Goal: Register for event/course

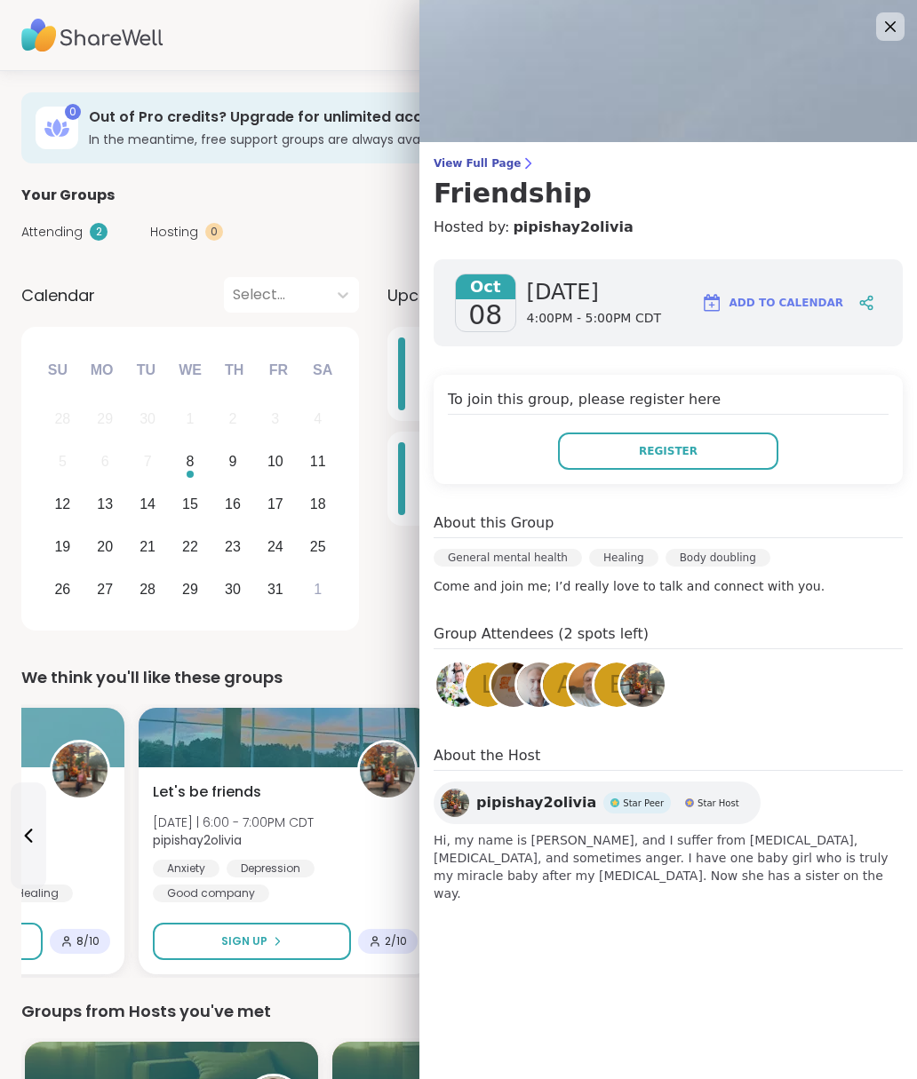
click at [905, 25] on img at bounding box center [667, 71] width 497 height 142
click at [893, 22] on icon at bounding box center [889, 26] width 21 height 21
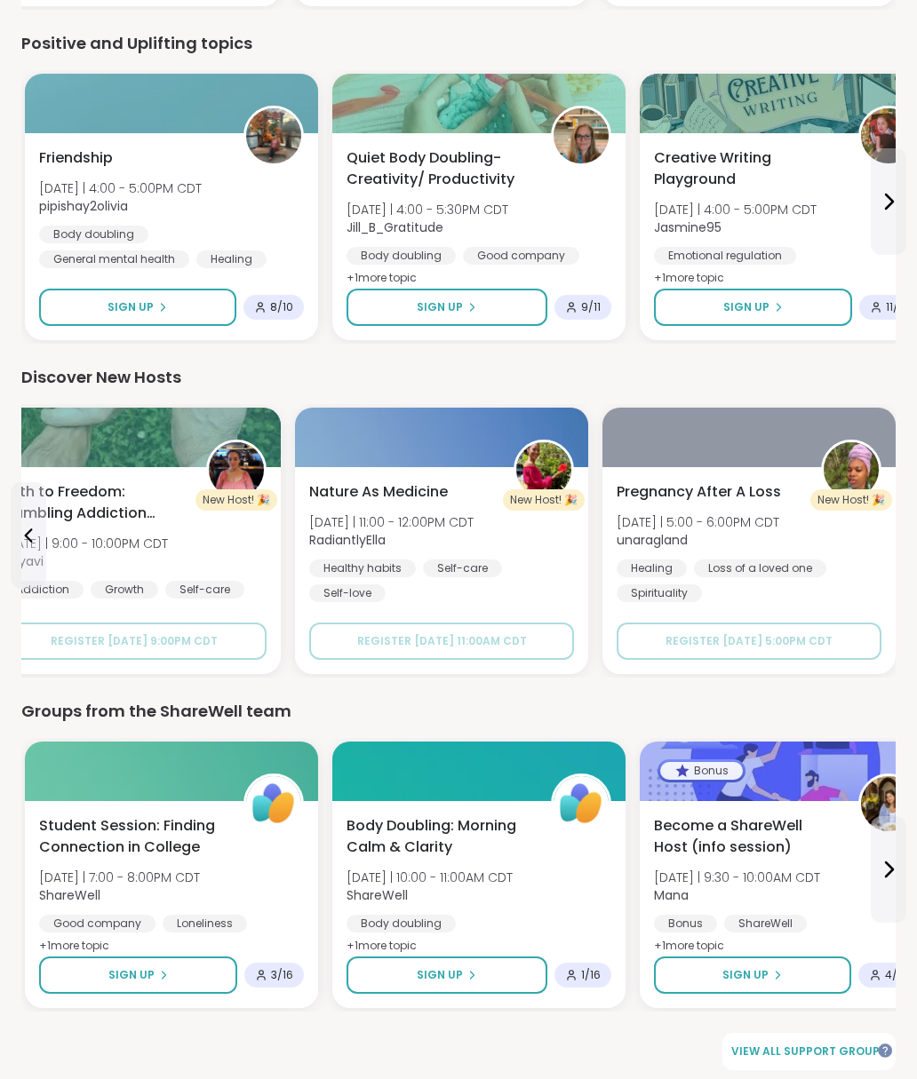
scroll to position [1979, 0]
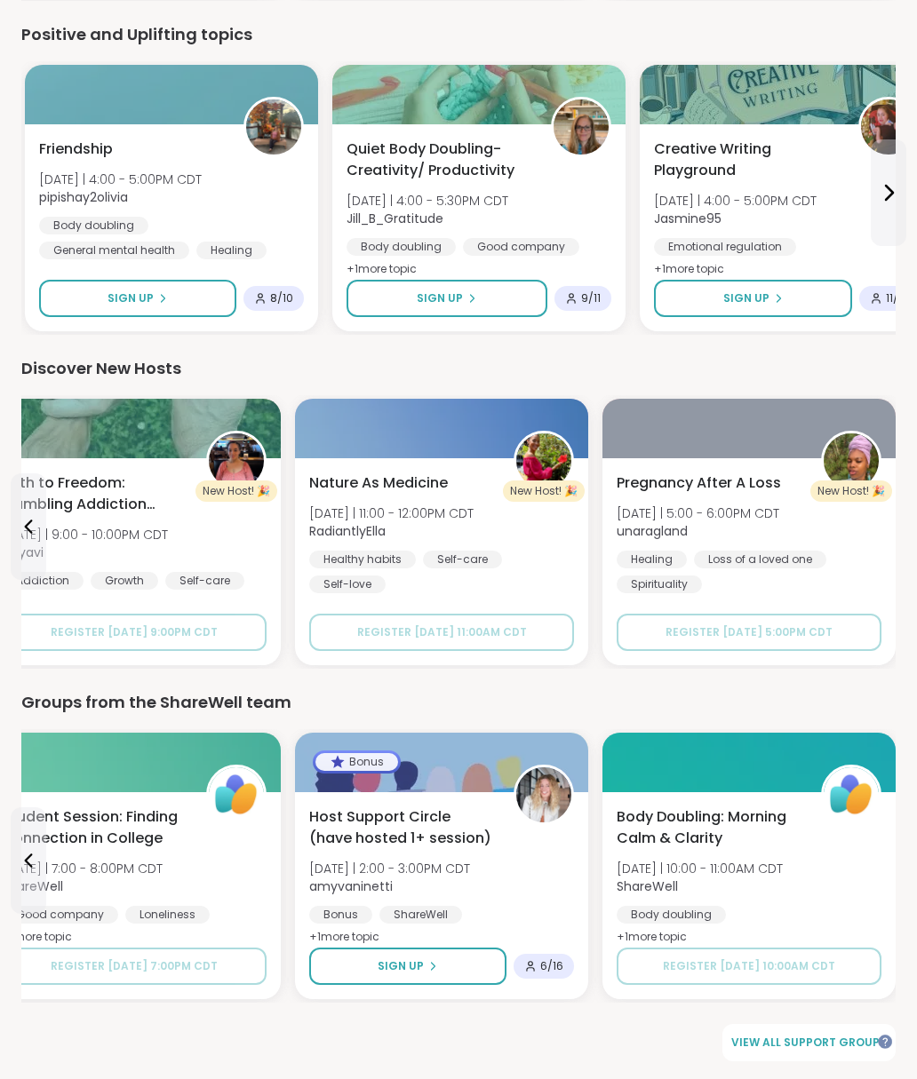
click at [841, 1036] on span "View all support groups" at bounding box center [808, 1043] width 155 height 16
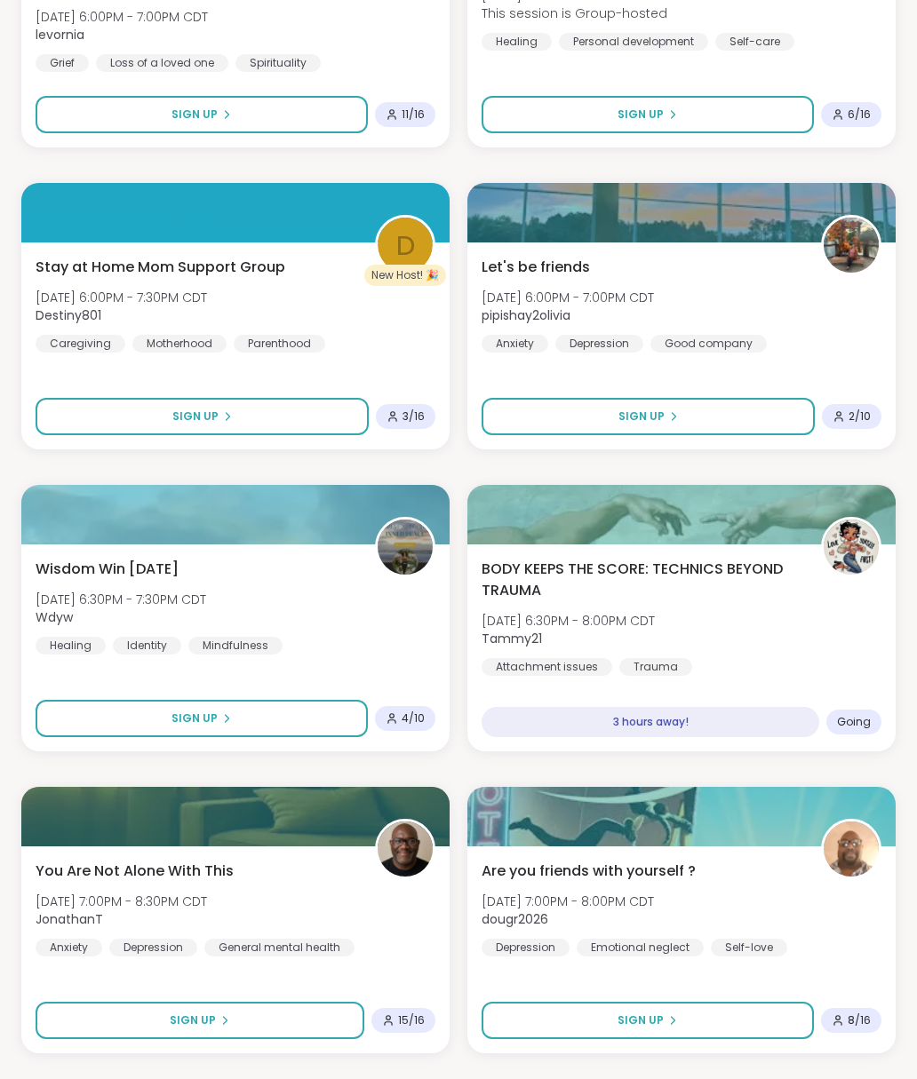
scroll to position [1626, 0]
click at [646, 581] on span "BODY KEEPS THE SCORE: TECHNICS BEYOND TRAUMA" at bounding box center [641, 580] width 320 height 43
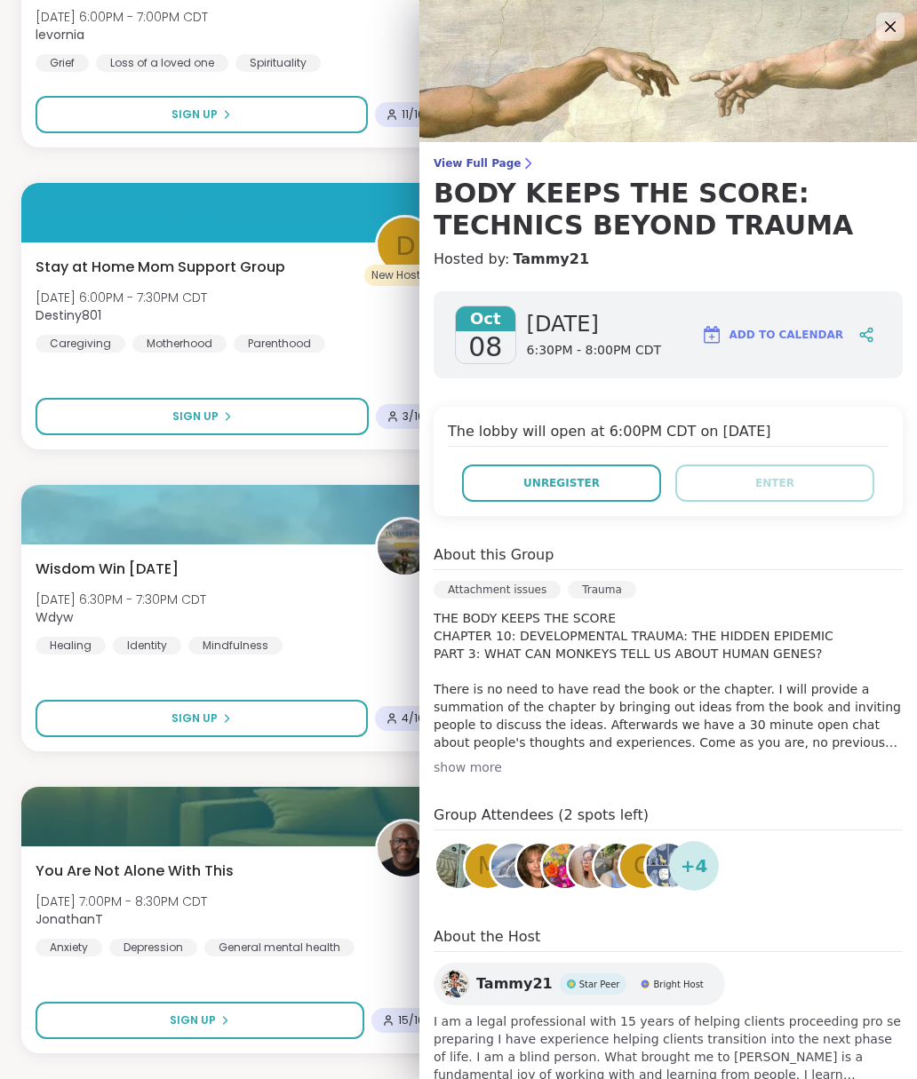
click at [591, 489] on span "Unregister" at bounding box center [561, 483] width 76 height 16
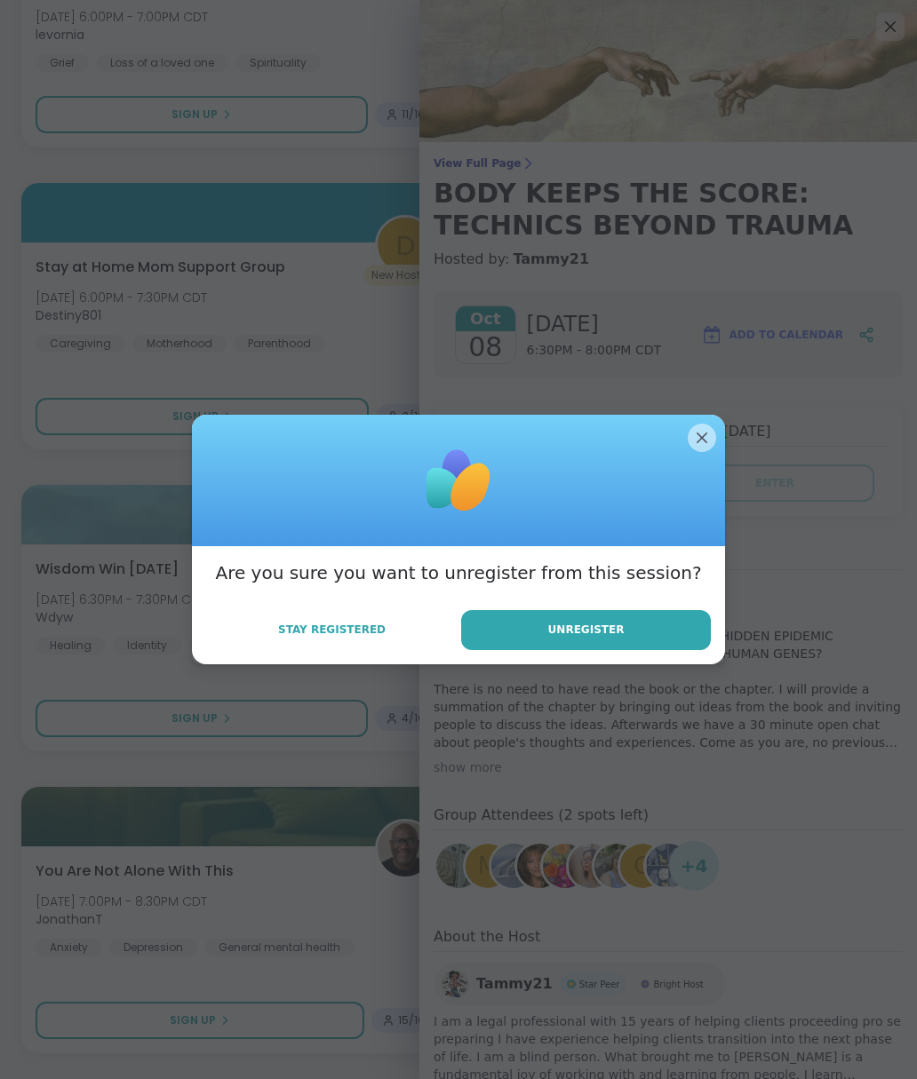
click at [605, 642] on button "Unregister" at bounding box center [586, 630] width 250 height 40
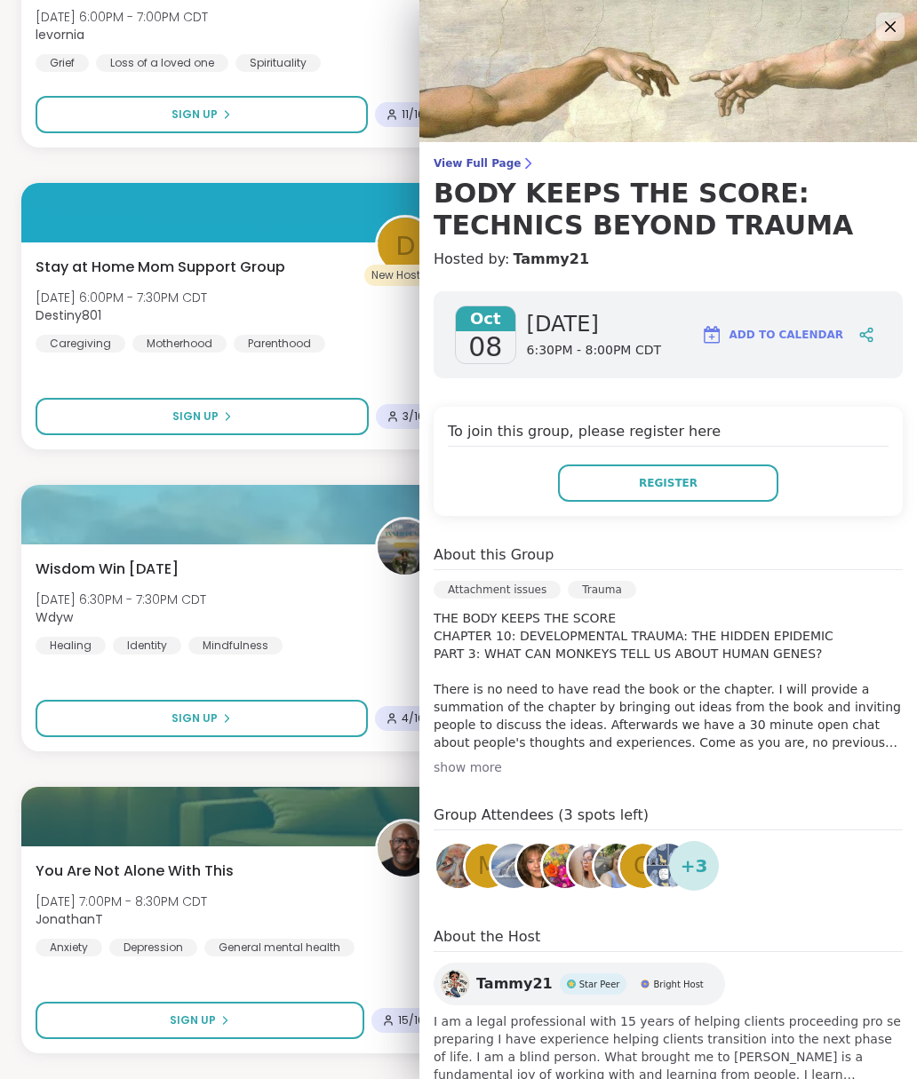
click at [889, 28] on icon at bounding box center [890, 26] width 11 height 11
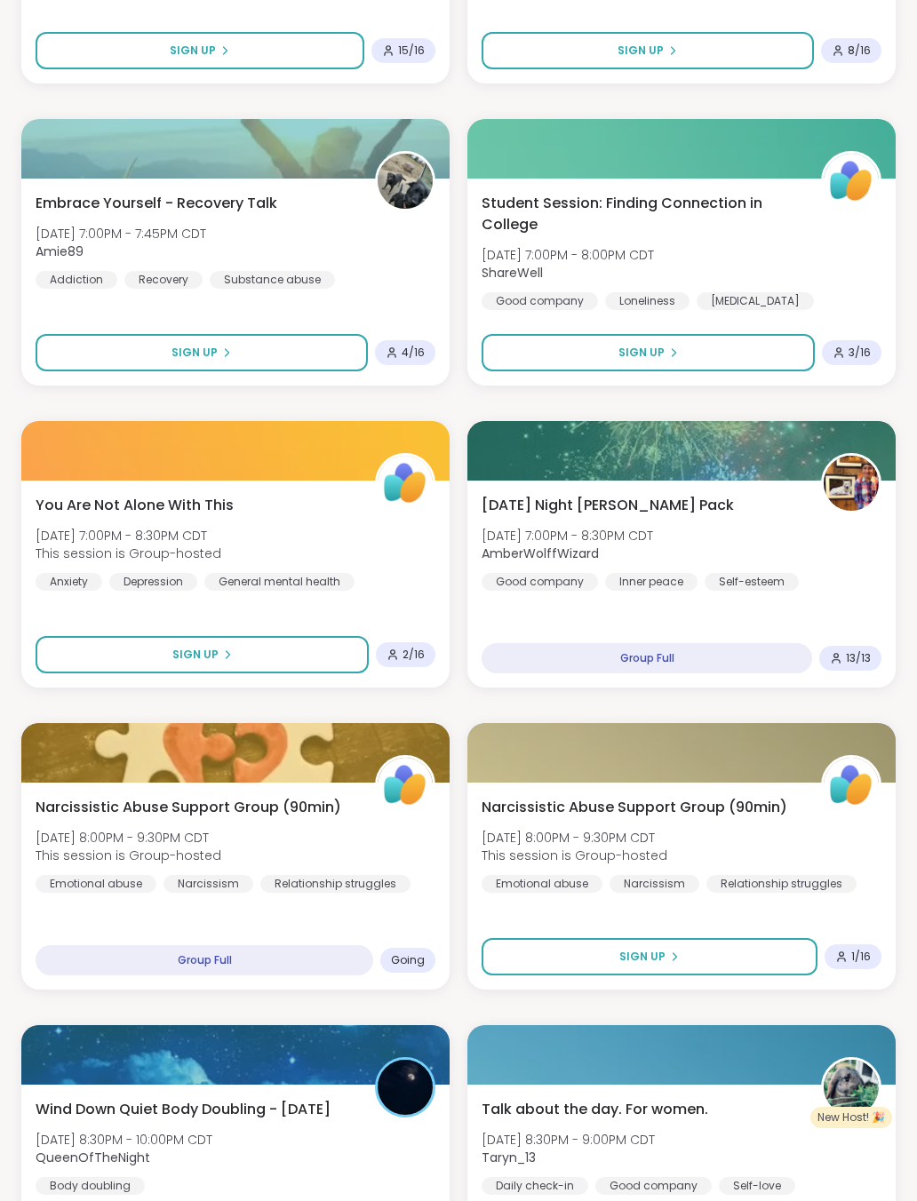
scroll to position [2596, 0]
click at [162, 815] on span "Narcissistic Abuse Support Group (90min)" at bounding box center [189, 807] width 306 height 21
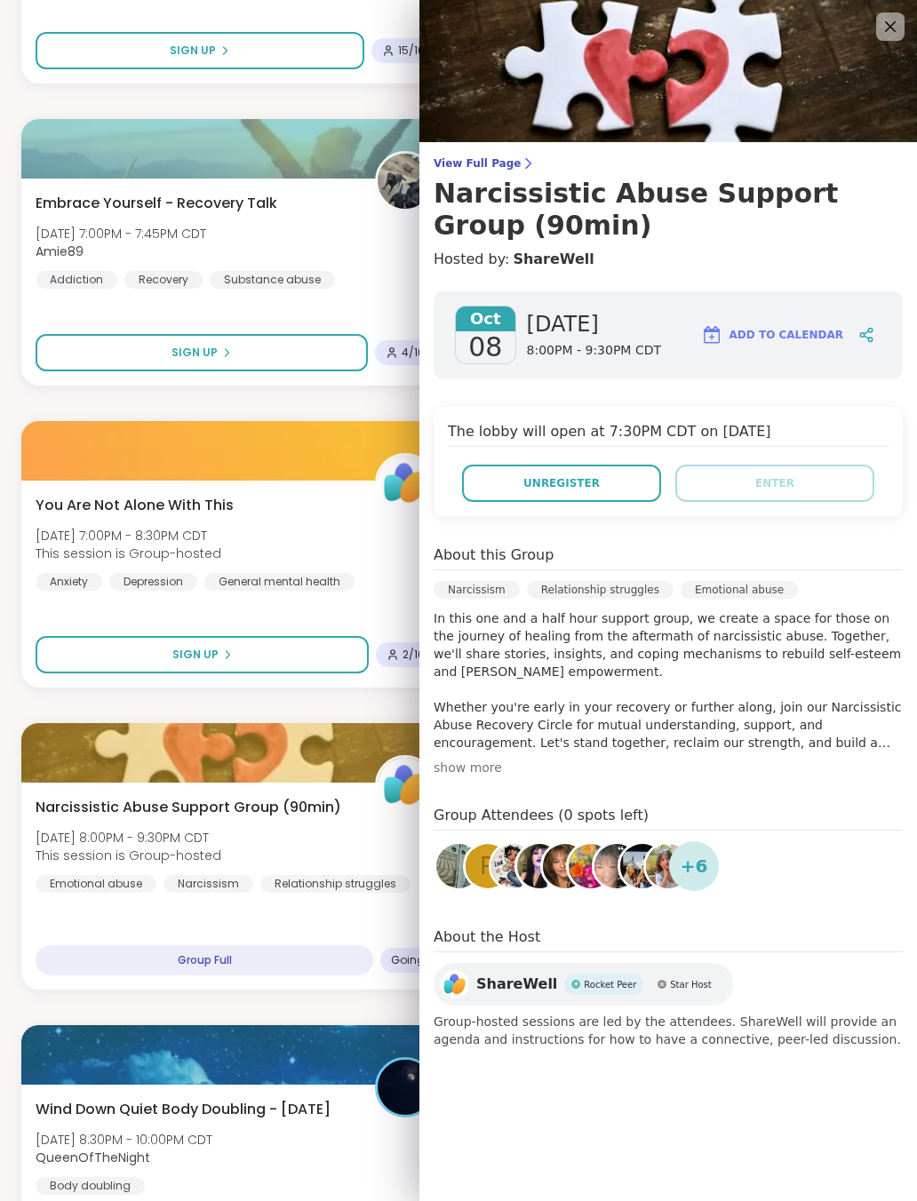
click at [489, 773] on div "show more" at bounding box center [667, 767] width 469 height 18
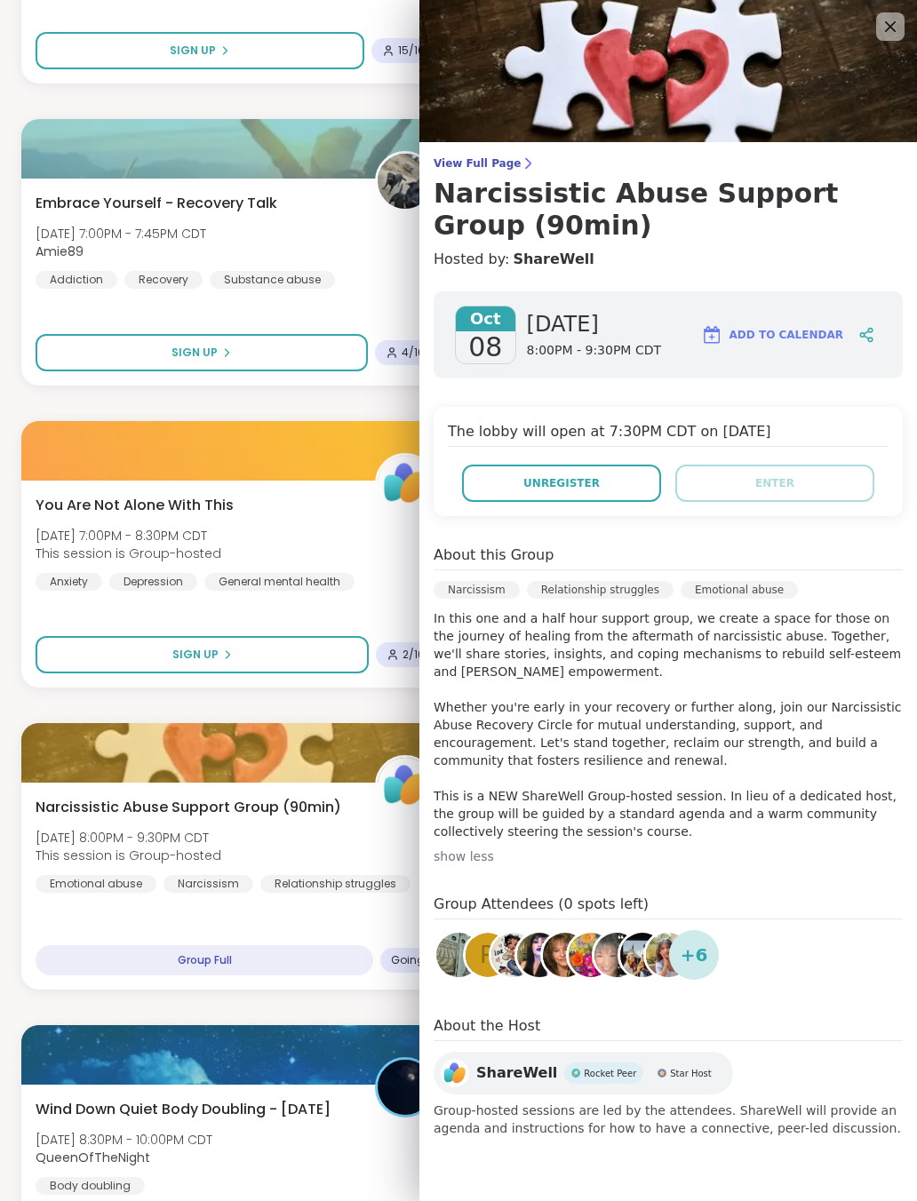
click at [318, 925] on div "Narcissistic Abuse Support Group (90min) [DATE] 8:00PM - 9:30PM CDT This sessio…" at bounding box center [235, 885] width 428 height 207
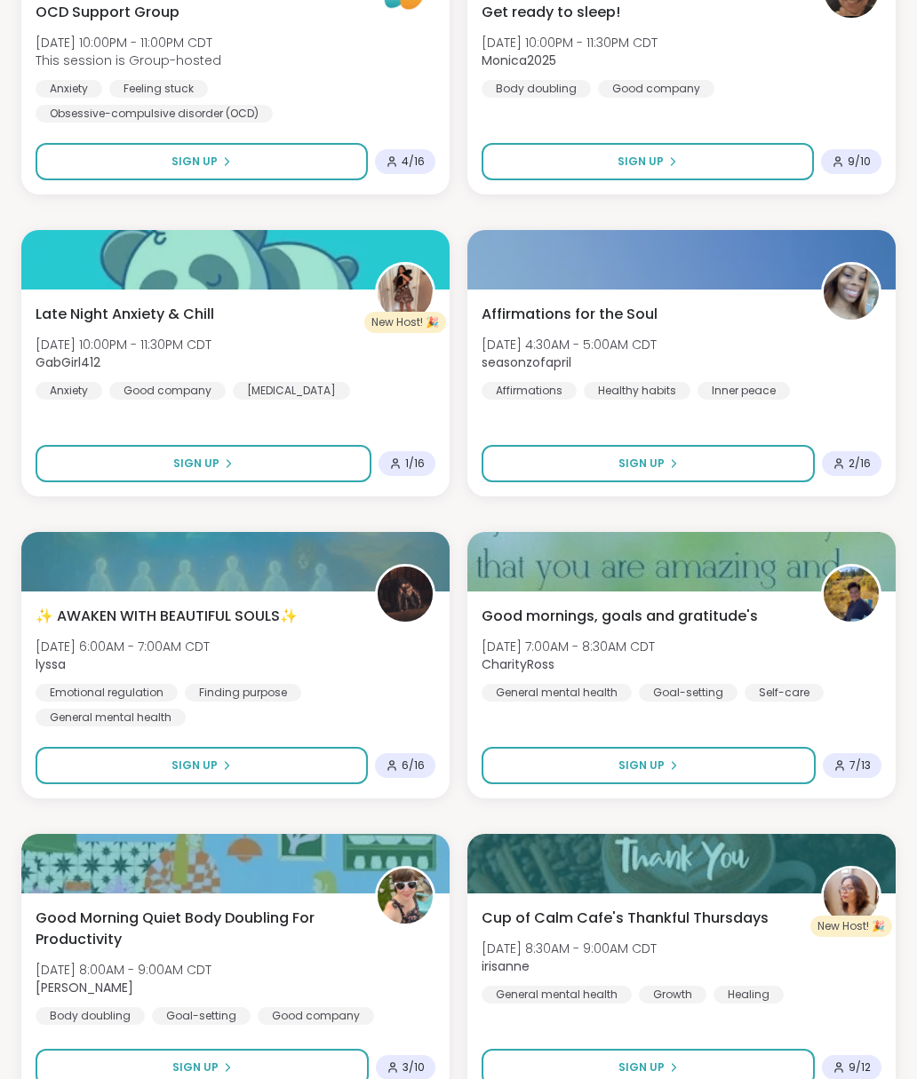
scroll to position [4692, 0]
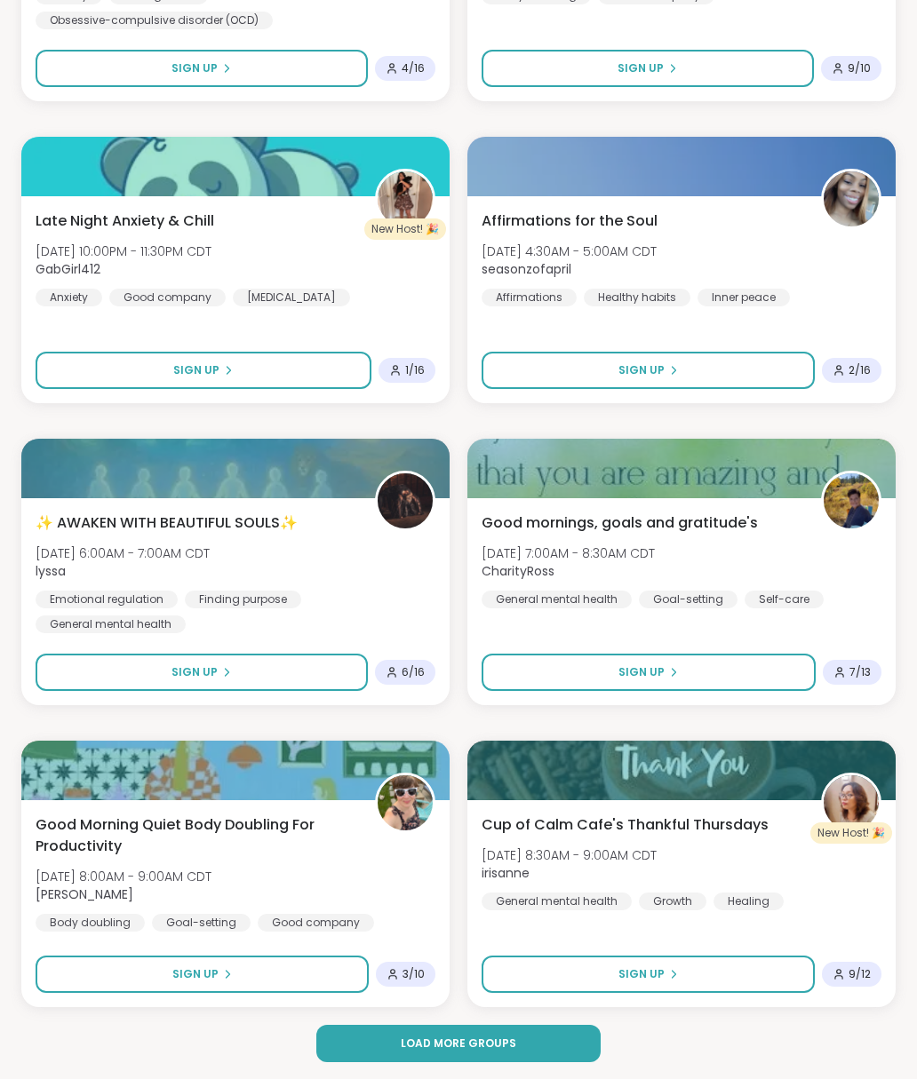
click at [519, 1038] on button "Load more groups" at bounding box center [458, 1043] width 284 height 37
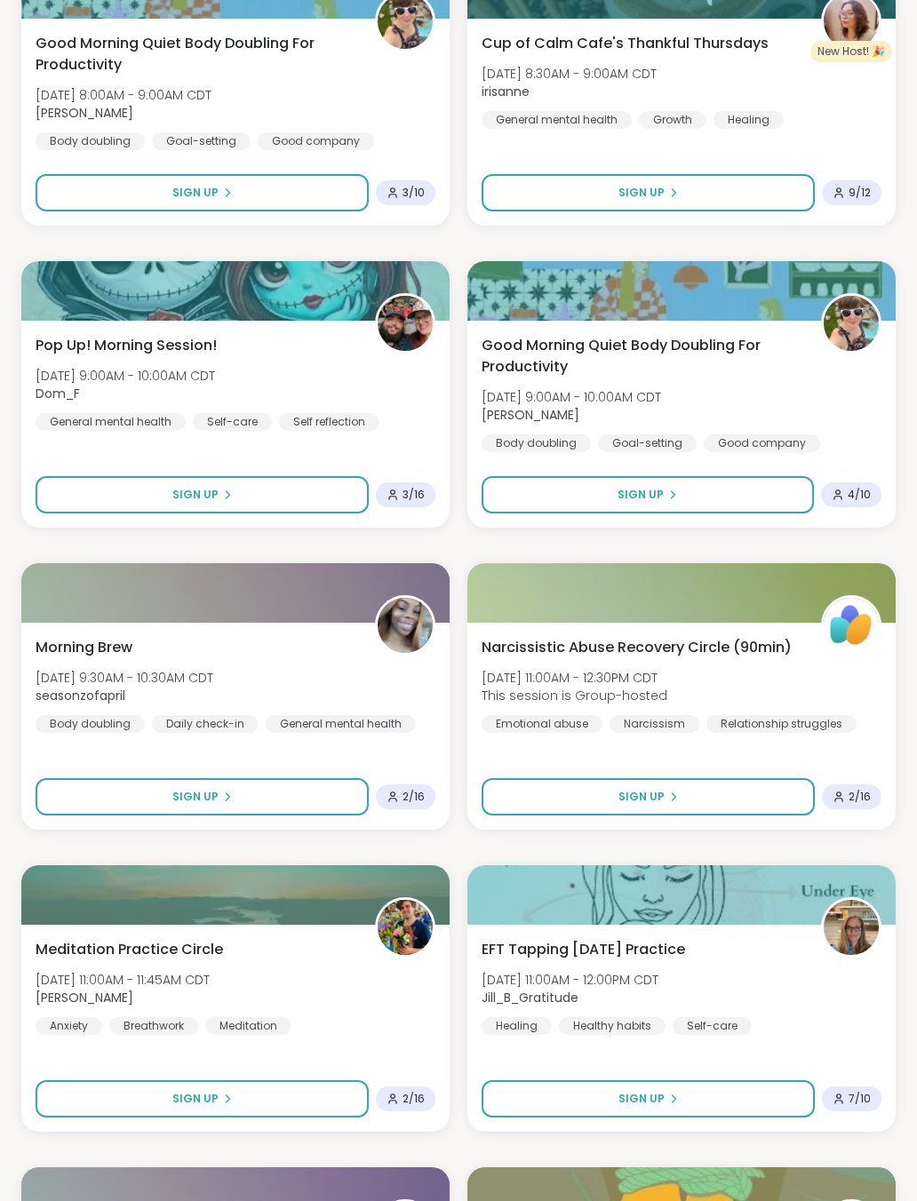
scroll to position [5474, 0]
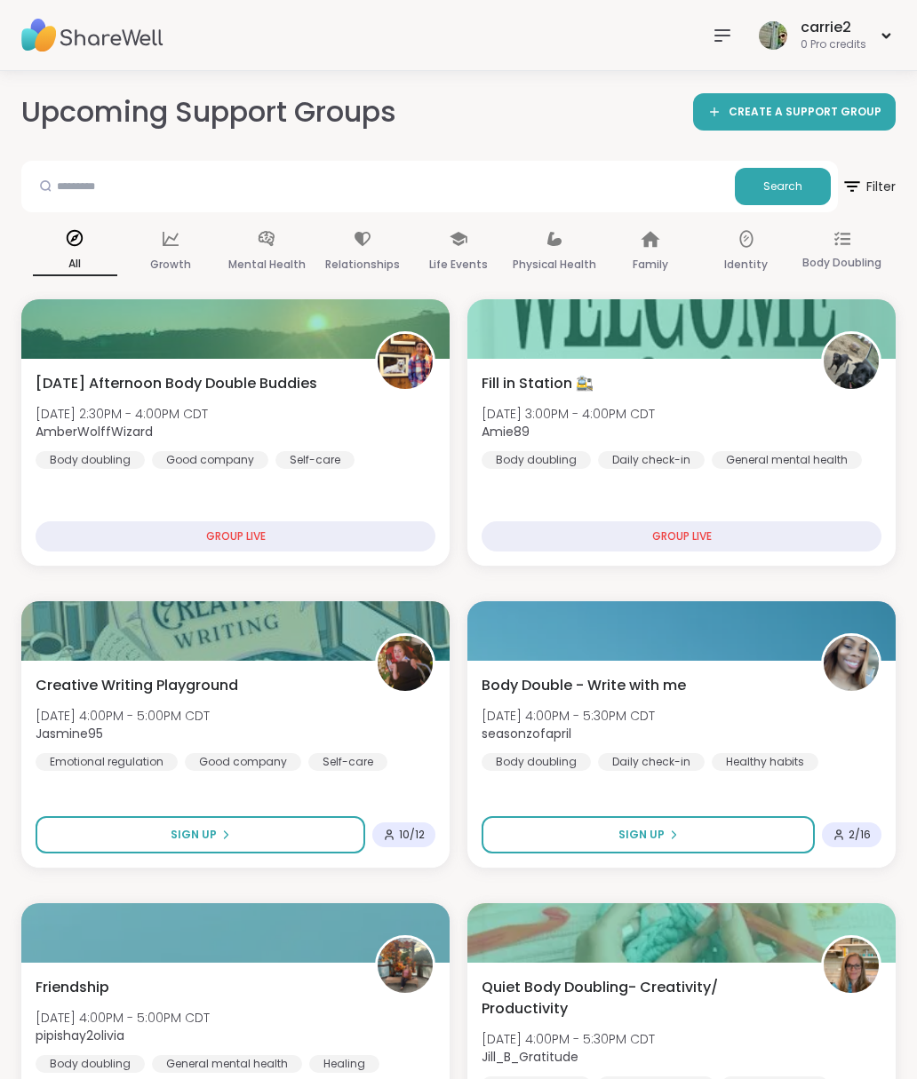
scroll to position [-99, 0]
click at [733, 28] on icon at bounding box center [721, 35] width 21 height 21
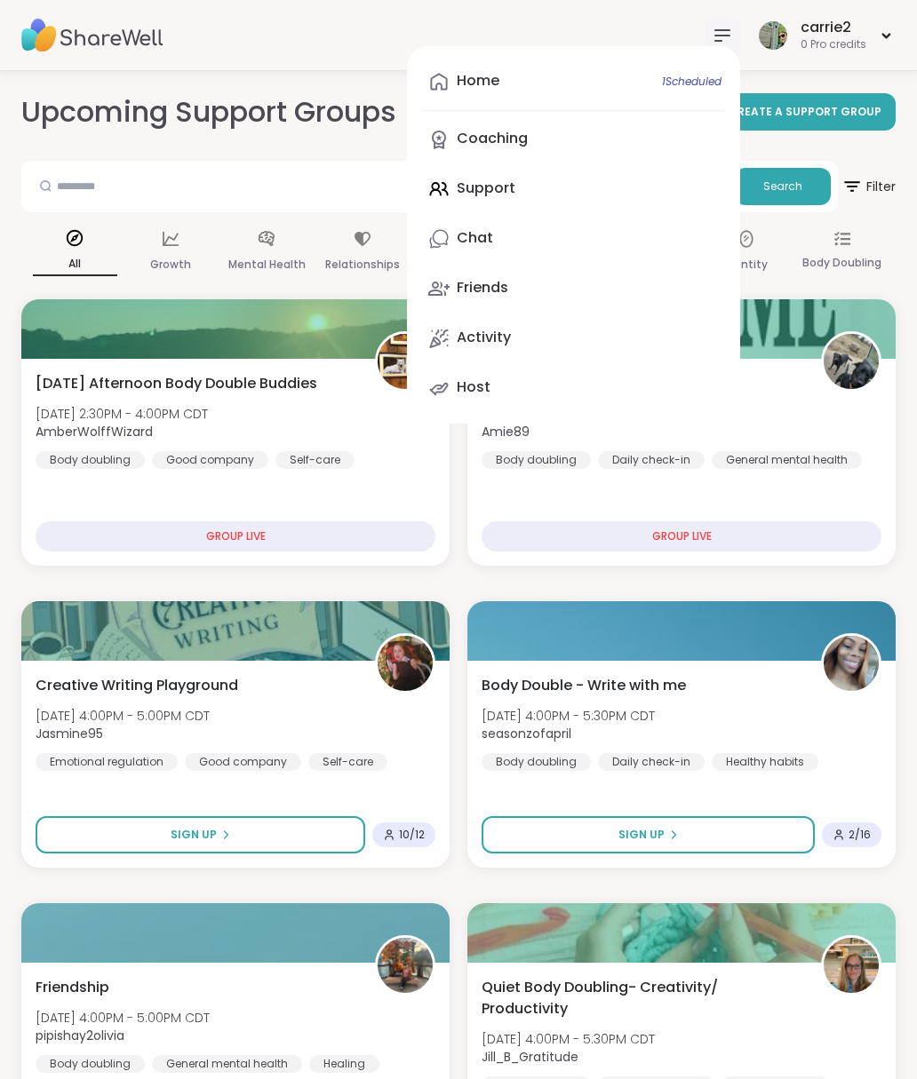
click at [459, 196] on div "Home 1 Scheduled Coaching Support Chat Friends Activity Host" at bounding box center [573, 234] width 333 height 377
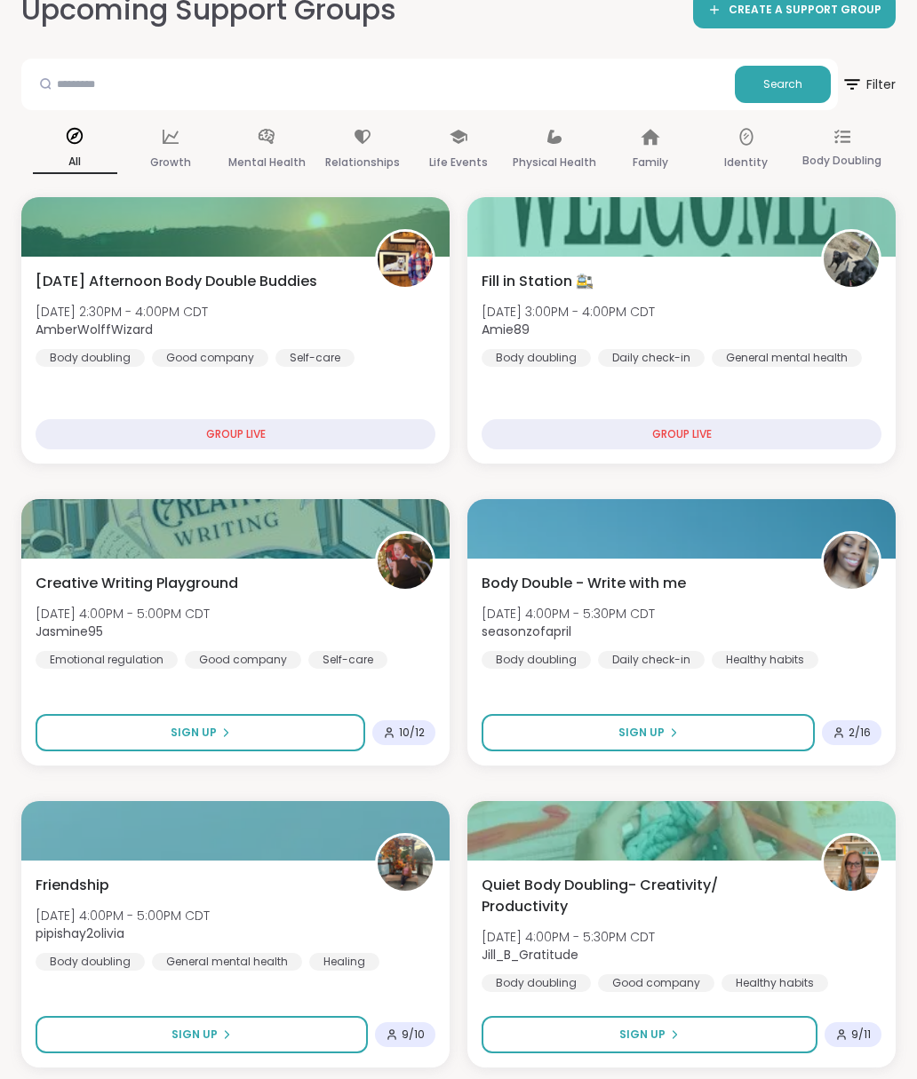
scroll to position [0, 0]
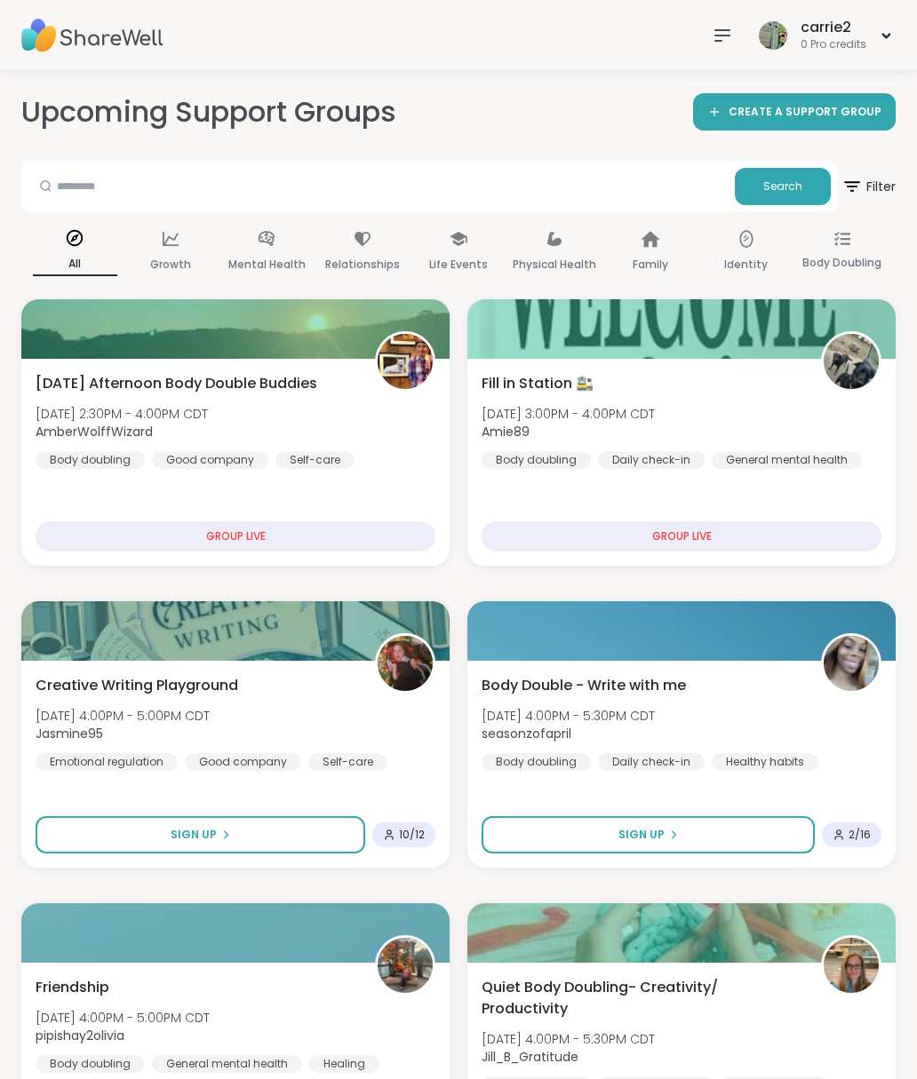
click at [881, 36] on icon at bounding box center [886, 35] width 12 height 7
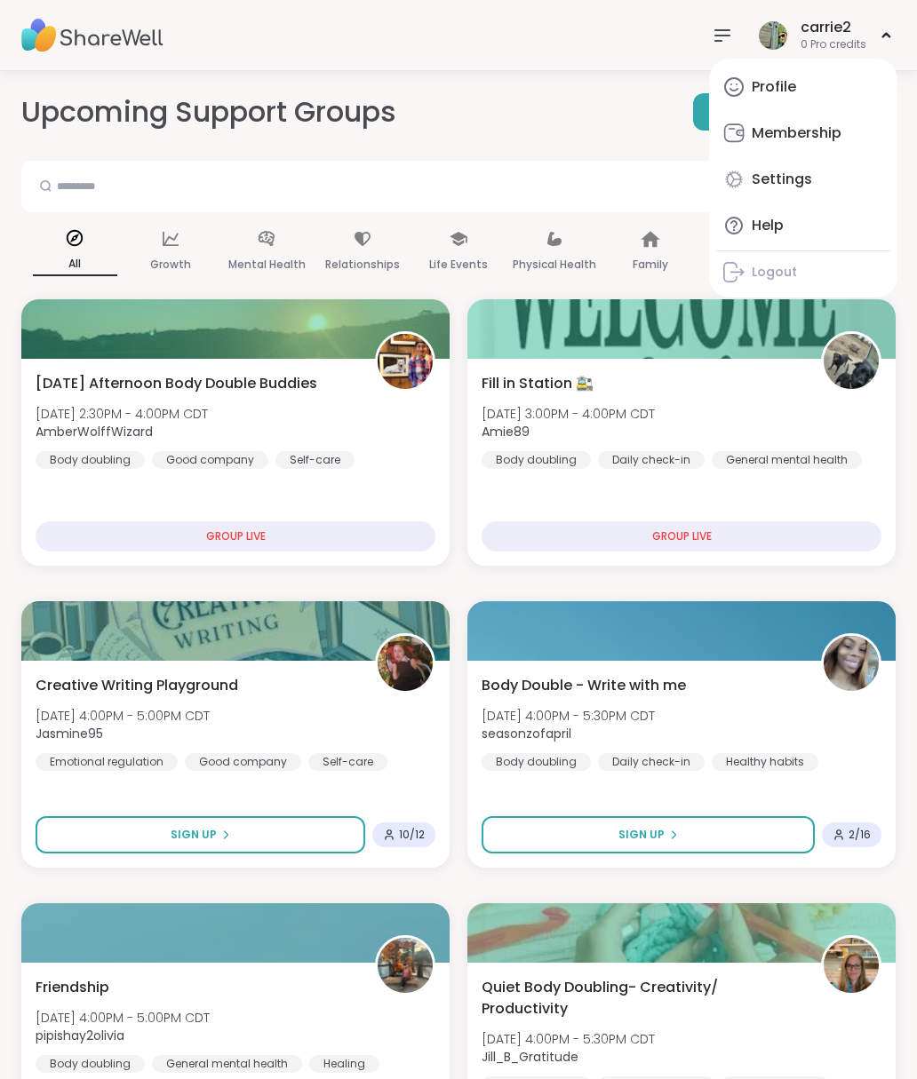
click at [758, 96] on div "Profile" at bounding box center [773, 87] width 44 height 20
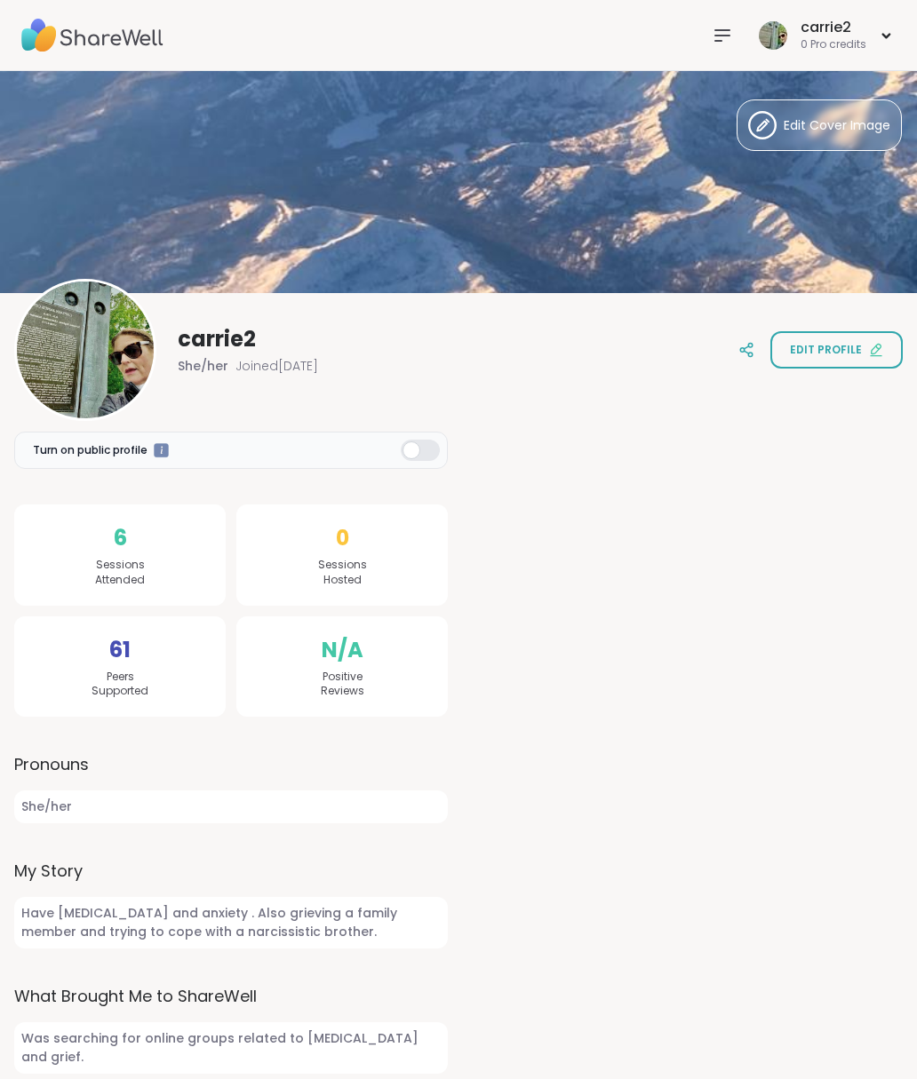
click at [726, 28] on icon at bounding box center [721, 35] width 21 height 21
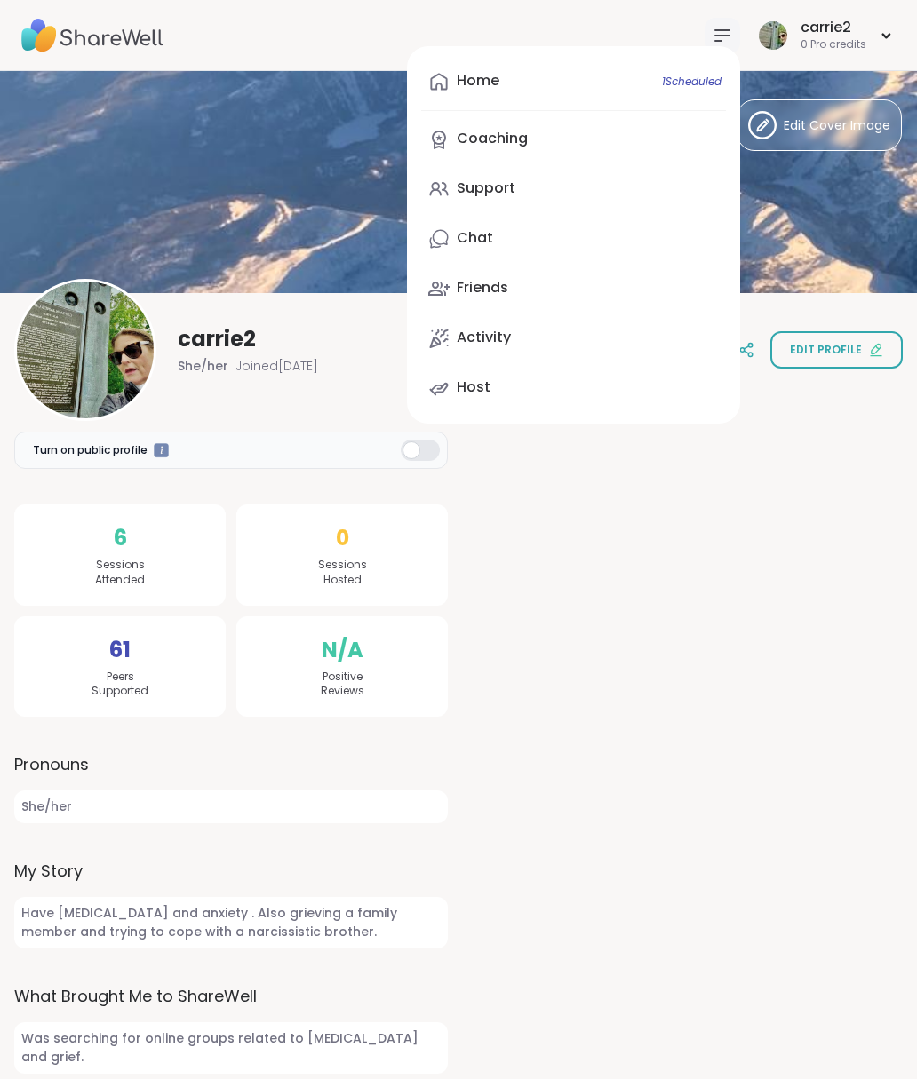
click at [883, 29] on div "carrie2 0 Pro credits" at bounding box center [824, 35] width 141 height 42
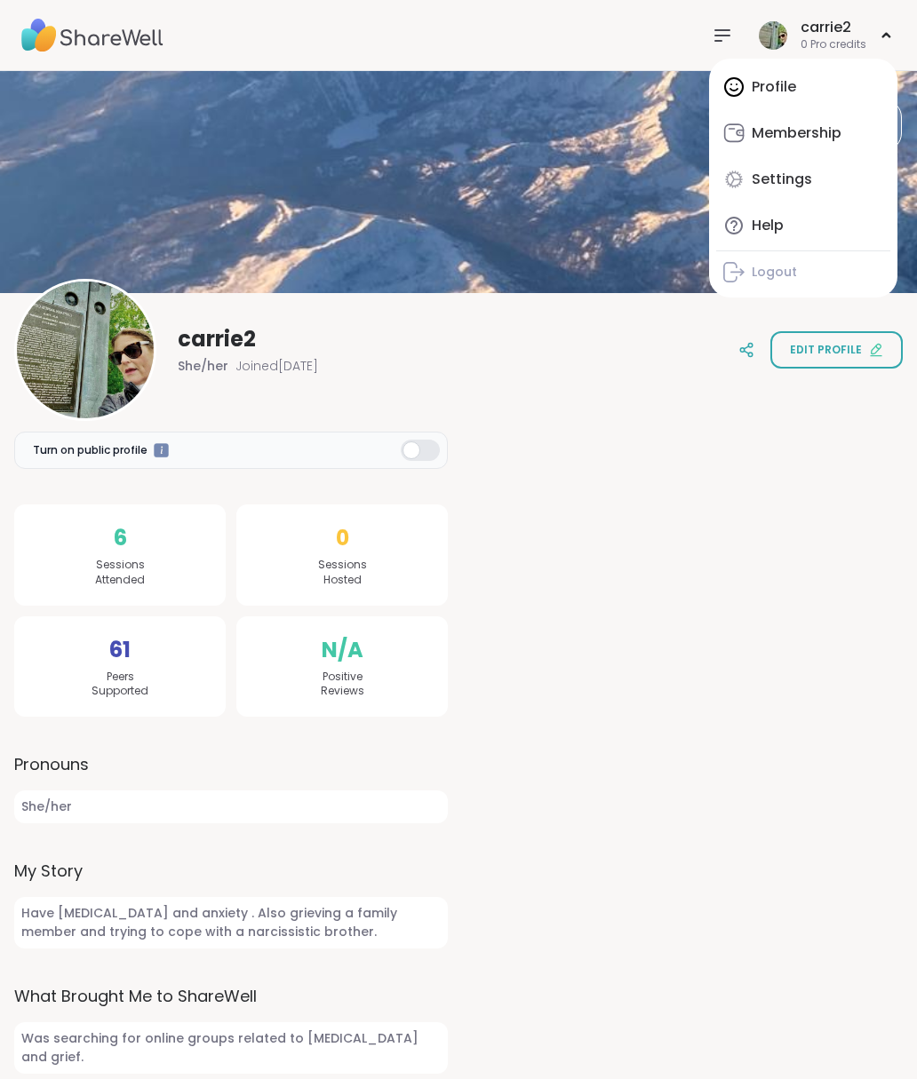
click at [647, 29] on div "carrie2 0 Pro credits Profile Membership Settings Help Logout" at bounding box center [458, 35] width 917 height 71
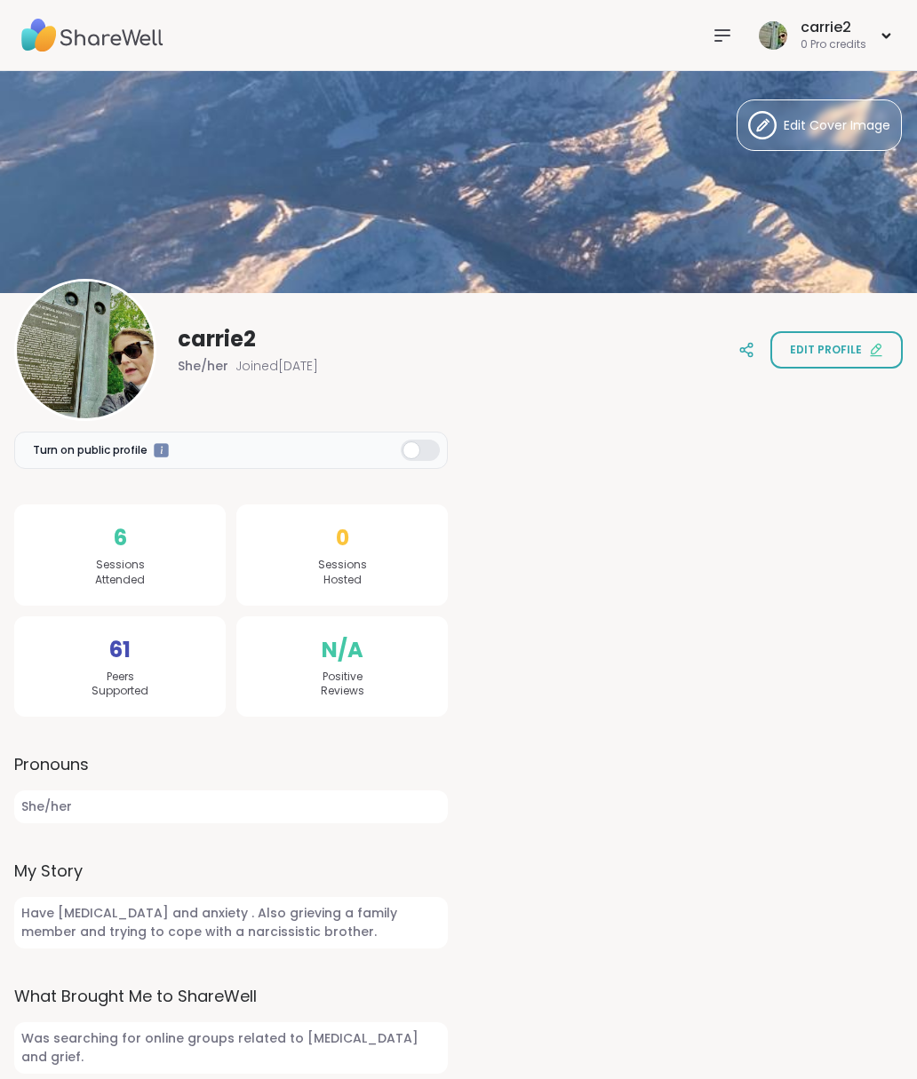
click at [721, 34] on icon at bounding box center [721, 35] width 21 height 21
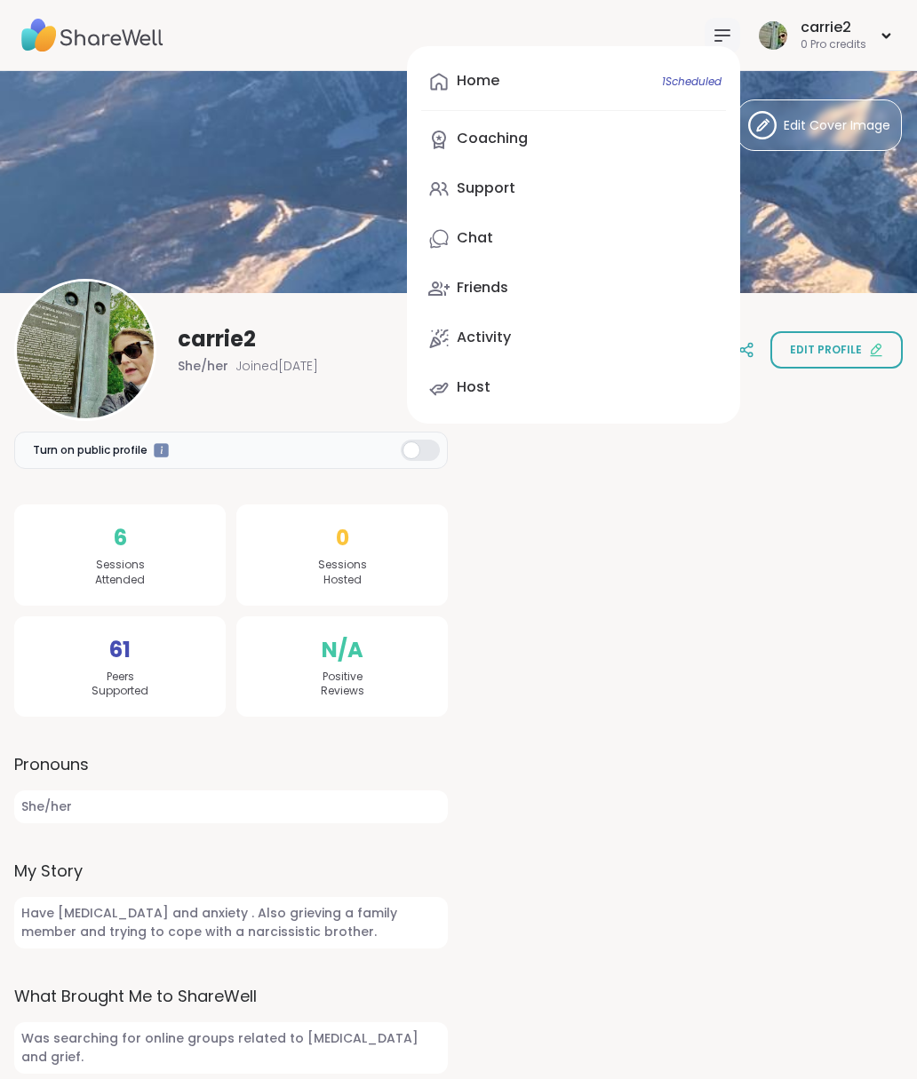
click at [510, 80] on link "Home 1 Scheduled" at bounding box center [573, 81] width 305 height 43
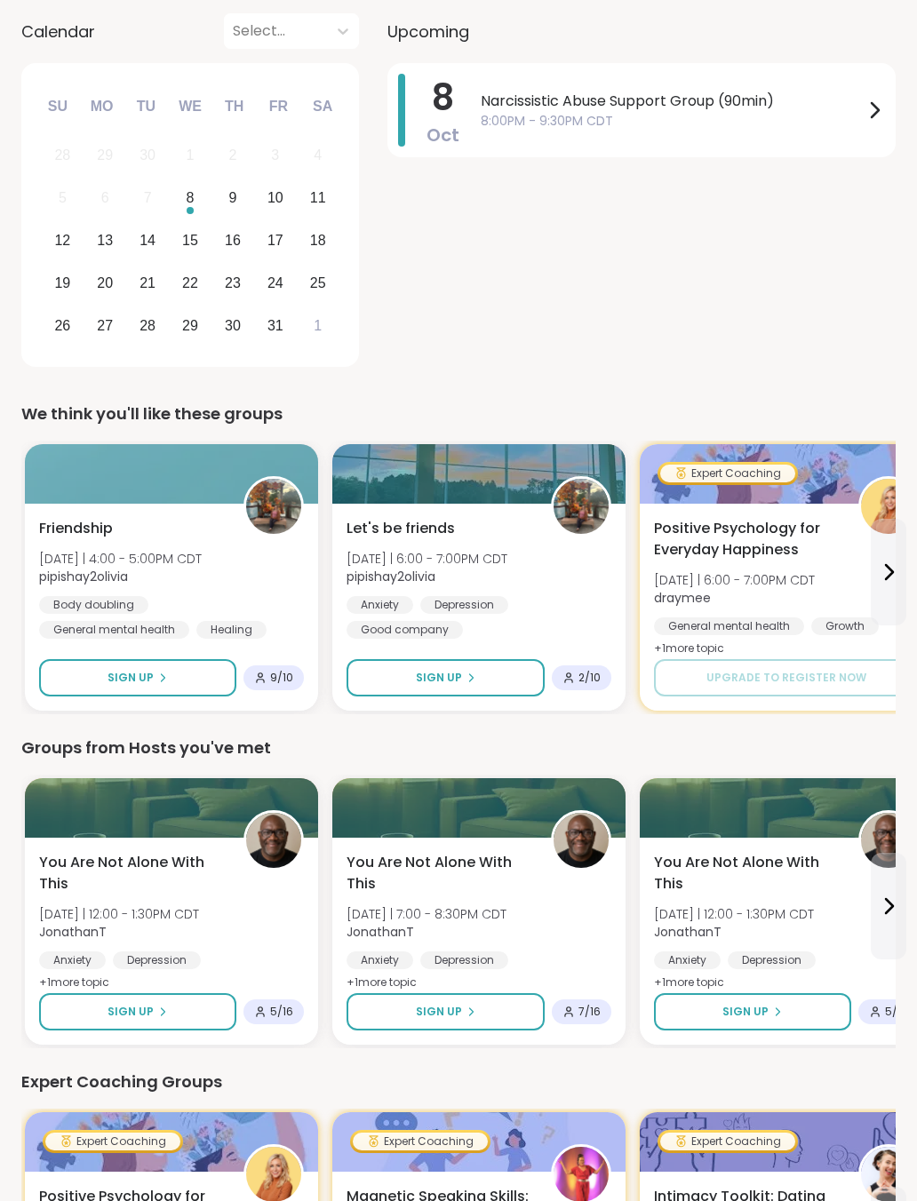
scroll to position [264, 0]
click at [284, 678] on span "9 / 10" at bounding box center [281, 678] width 23 height 14
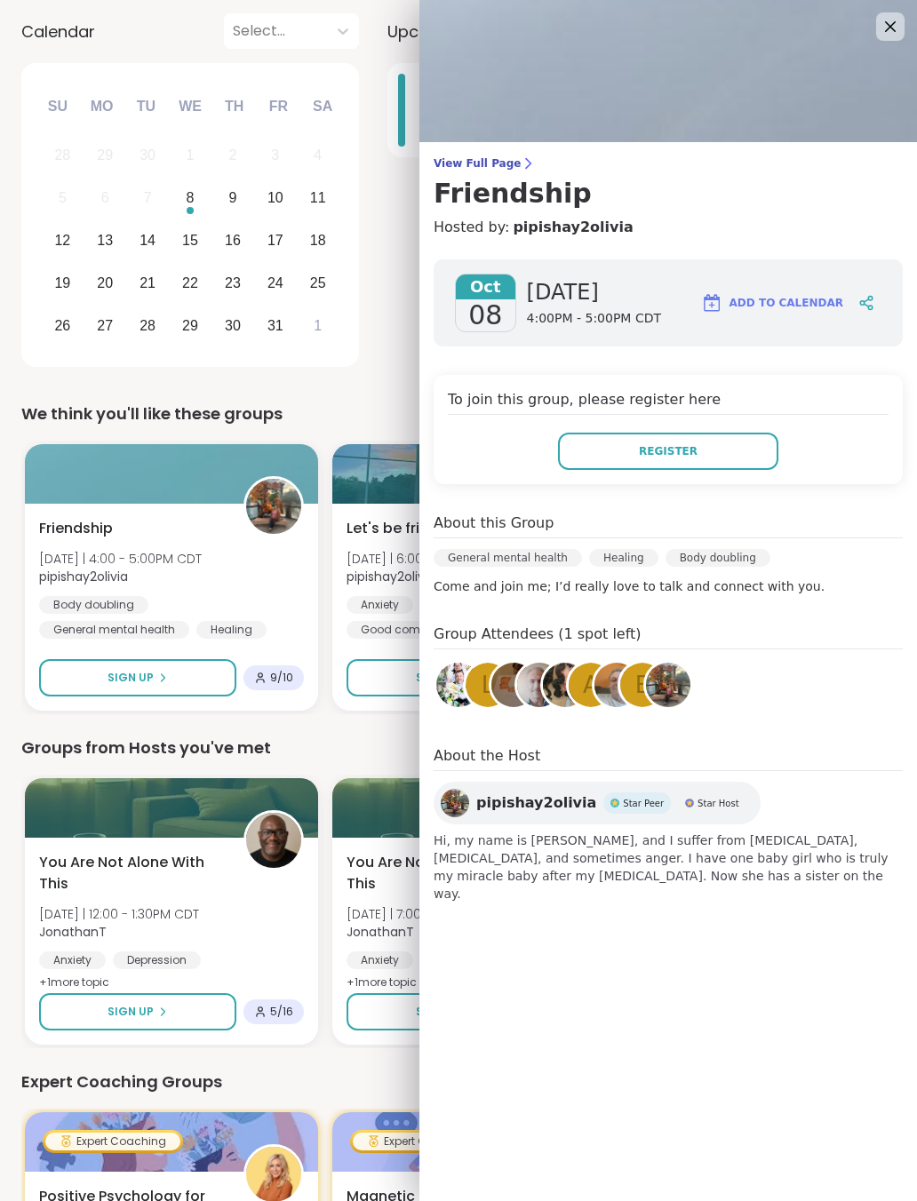
click at [880, 37] on icon at bounding box center [889, 26] width 21 height 21
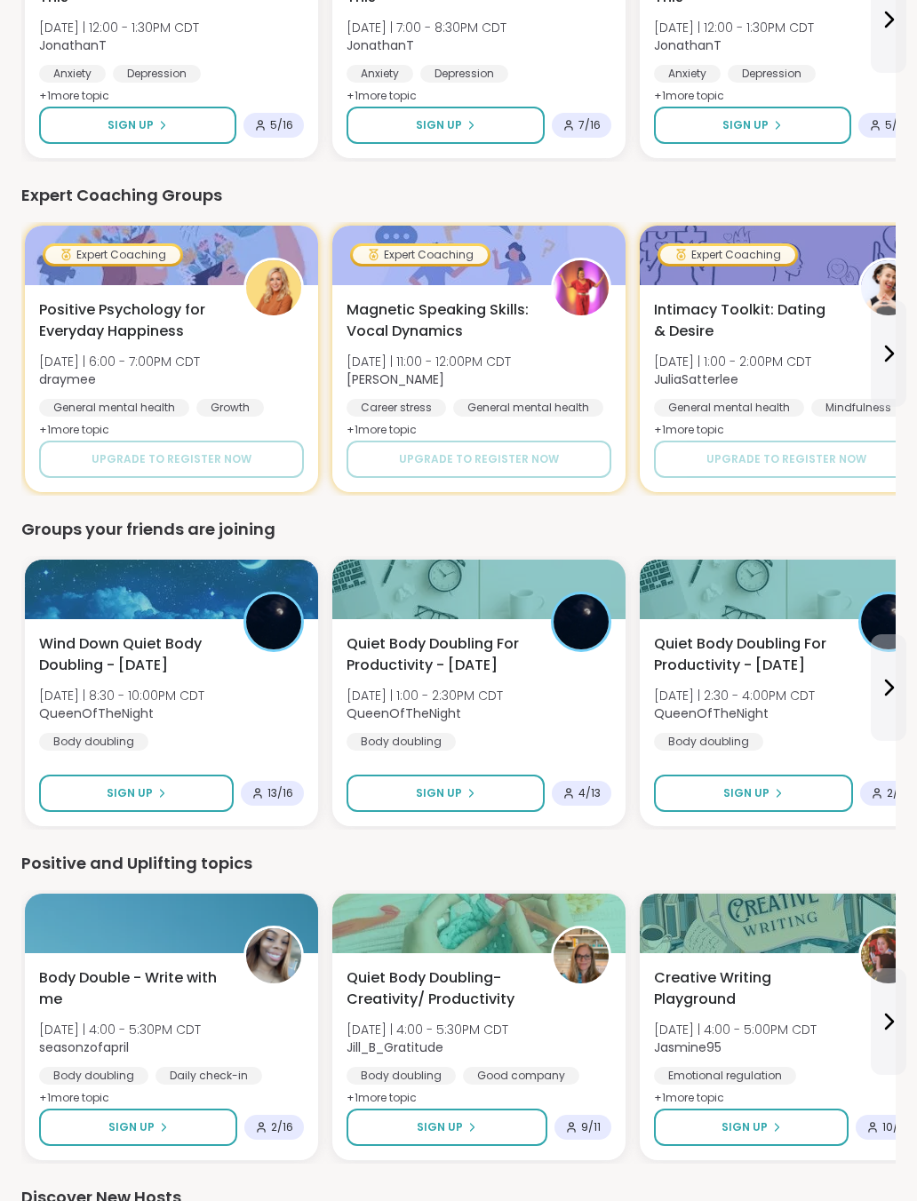
scroll to position [1150, 0]
